Goal: Information Seeking & Learning: Learn about a topic

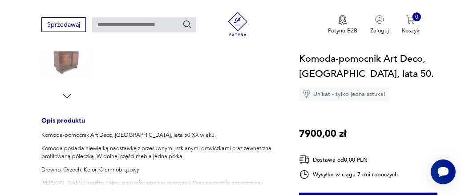
scroll to position [280, 0]
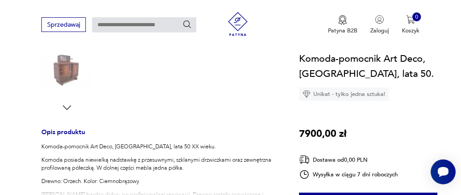
click at [65, 69] on img at bounding box center [66, 70] width 51 height 51
click at [79, 80] on img at bounding box center [66, 70] width 51 height 51
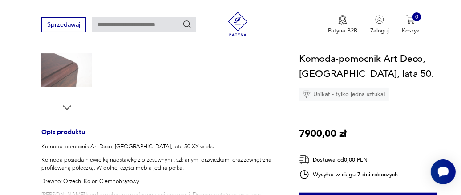
click at [79, 80] on img at bounding box center [66, 70] width 51 height 51
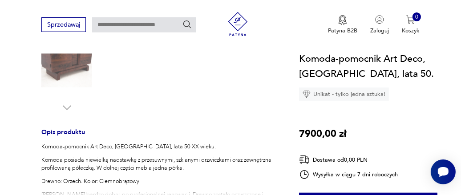
scroll to position [236, 0]
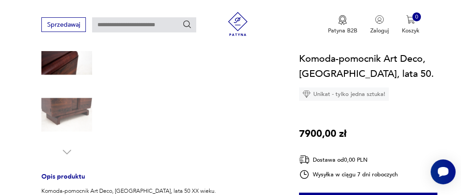
click at [238, 29] on img at bounding box center [238, 24] width 30 height 24
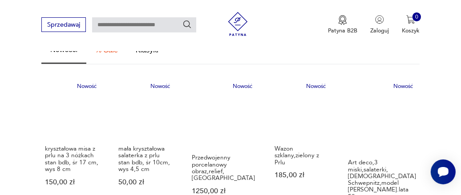
scroll to position [534, 0]
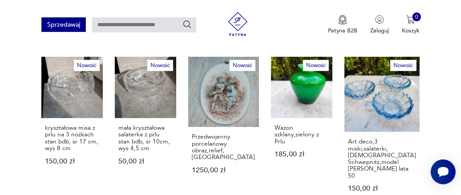
click at [67, 21] on button "Sprzedawaj" at bounding box center [63, 24] width 44 height 15
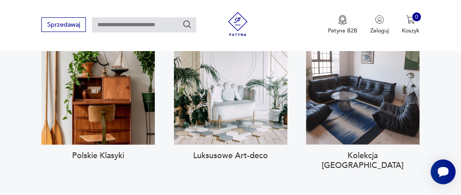
scroll to position [707, 0]
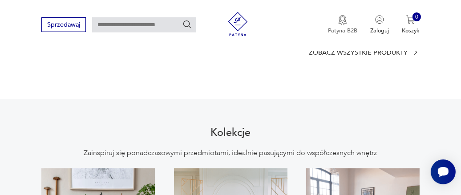
click at [346, 25] on button "Patyna B2B" at bounding box center [342, 25] width 29 height 20
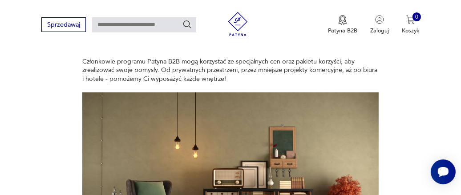
scroll to position [89, 0]
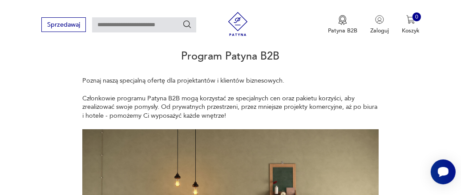
click at [164, 28] on input "text" at bounding box center [144, 24] width 104 height 15
type input "******"
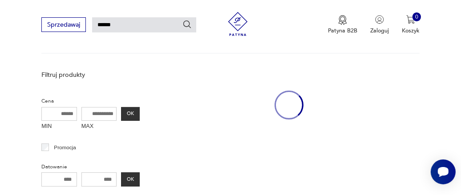
scroll to position [21, 0]
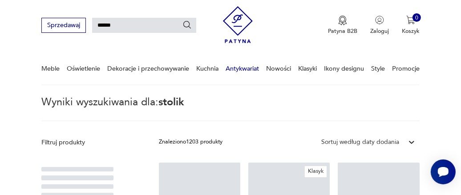
drag, startPoint x: 274, startPoint y: 80, endPoint x: 238, endPoint y: 80, distance: 36.1
click at [274, 80] on link "Nowości" at bounding box center [278, 68] width 25 height 31
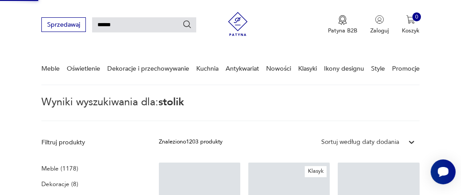
scroll to position [110, 0]
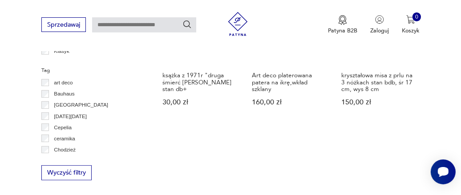
scroll to position [244, 0]
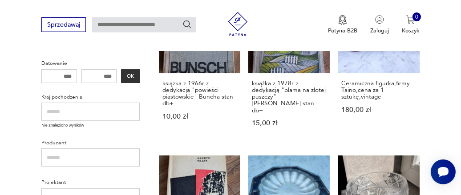
click at [146, 30] on input "text" at bounding box center [144, 24] width 104 height 15
type input "**********"
click at [187, 24] on icon "Szukaj" at bounding box center [188, 25] width 10 height 10
type input "**********"
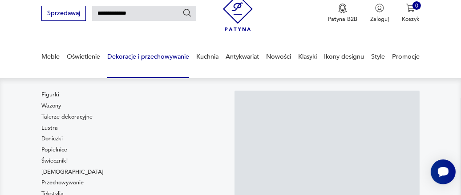
scroll to position [21, 0]
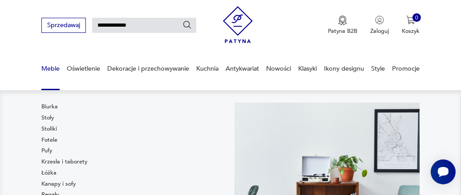
click at [54, 69] on link "Meble" at bounding box center [50, 68] width 18 height 31
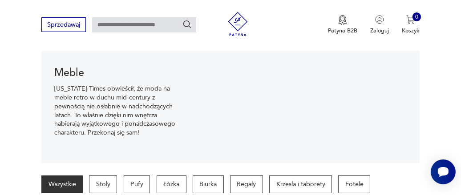
scroll to position [138, 0]
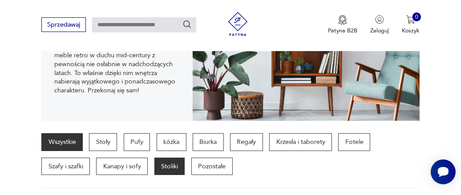
click at [174, 170] on p "Stoliki" at bounding box center [169, 167] width 31 height 18
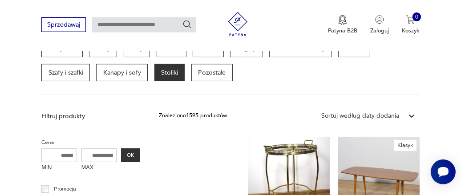
scroll to position [161, 0]
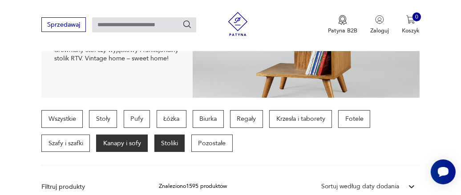
click at [107, 144] on p "Kanapy i sofy" at bounding box center [122, 144] width 52 height 18
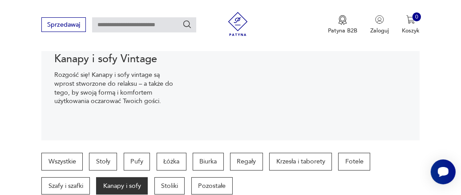
scroll to position [117, 0]
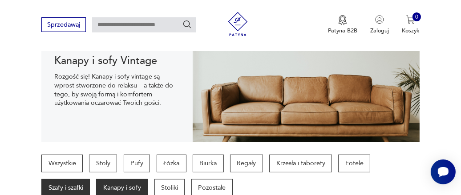
click at [72, 187] on p "Szafy i szafki" at bounding box center [65, 188] width 49 height 18
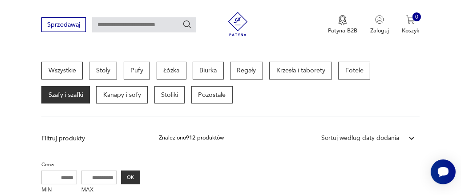
scroll to position [161, 0]
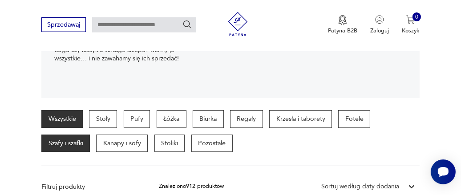
click at [66, 118] on link "Wszystkie" at bounding box center [61, 119] width 41 height 18
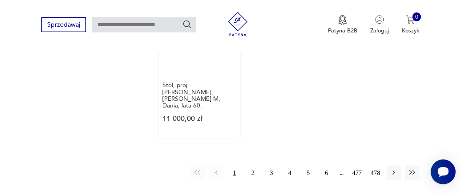
scroll to position [1097, 0]
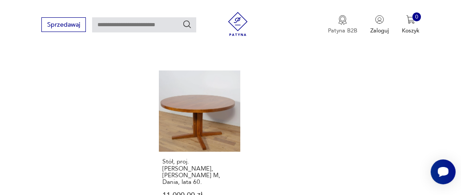
click at [338, 29] on p "Patyna B2B" at bounding box center [342, 31] width 29 height 8
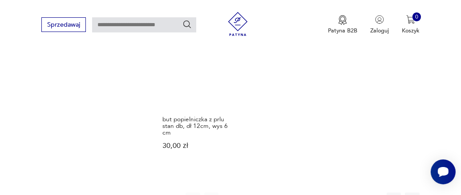
scroll to position [1097, 0]
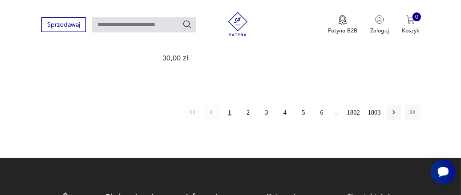
click at [139, 29] on input "text" at bounding box center [144, 24] width 104 height 15
type input "**********"
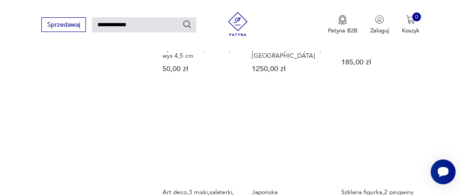
scroll to position [608, 0]
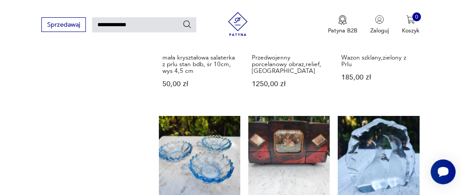
click at [188, 28] on icon "Szukaj" at bounding box center [188, 25] width 10 height 10
type input "**********"
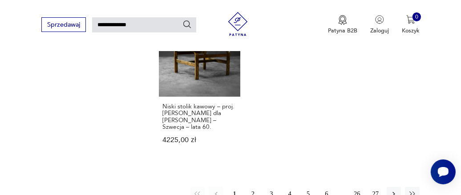
scroll to position [971, 0]
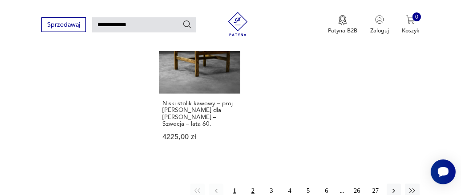
click at [252, 184] on button "2" at bounding box center [253, 191] width 14 height 14
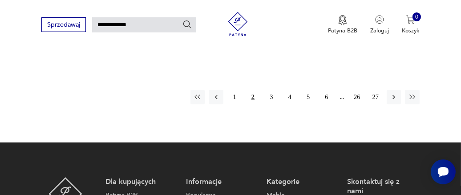
scroll to position [1001, 0]
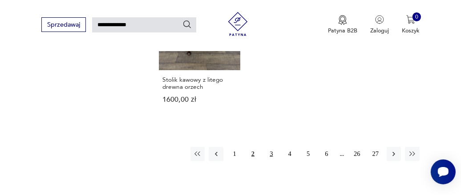
click at [268, 147] on button "3" at bounding box center [271, 154] width 14 height 14
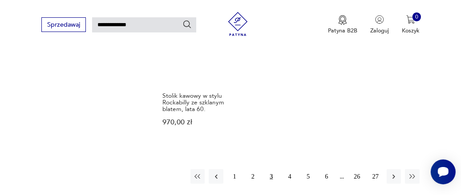
scroll to position [1001, 0]
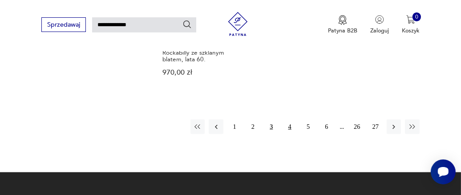
click at [289, 120] on button "4" at bounding box center [290, 127] width 14 height 14
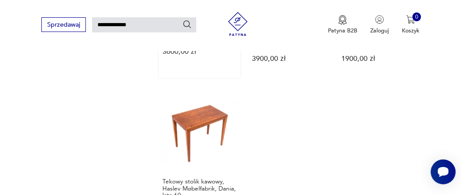
scroll to position [867, 0]
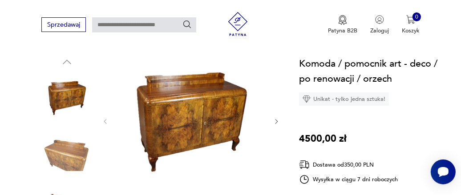
click at [274, 123] on icon "button" at bounding box center [276, 121] width 7 height 7
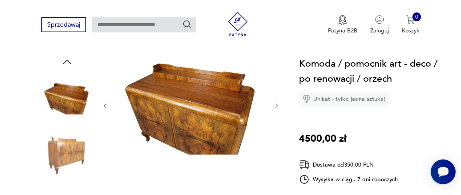
click at [213, 121] on img at bounding box center [191, 105] width 149 height 99
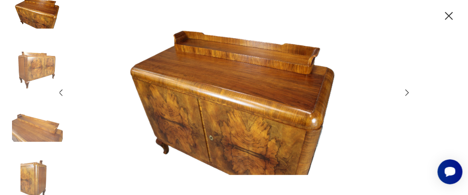
click at [406, 93] on icon "button" at bounding box center [407, 93] width 10 height 10
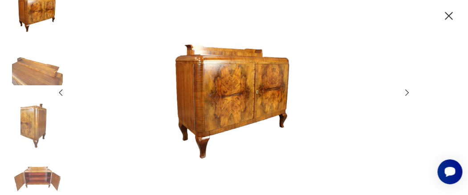
click at [450, 14] on icon "button" at bounding box center [449, 16] width 14 height 14
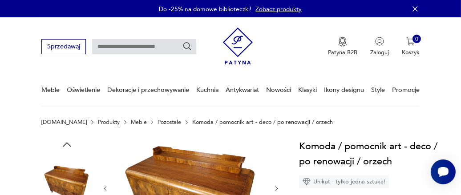
click at [158, 123] on link "Pozostałe" at bounding box center [170, 122] width 24 height 6
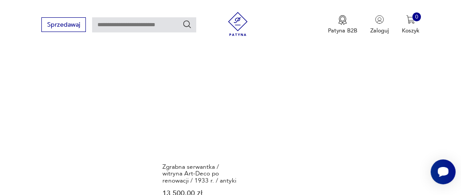
scroll to position [1079, 0]
